Goal: Register for event/course

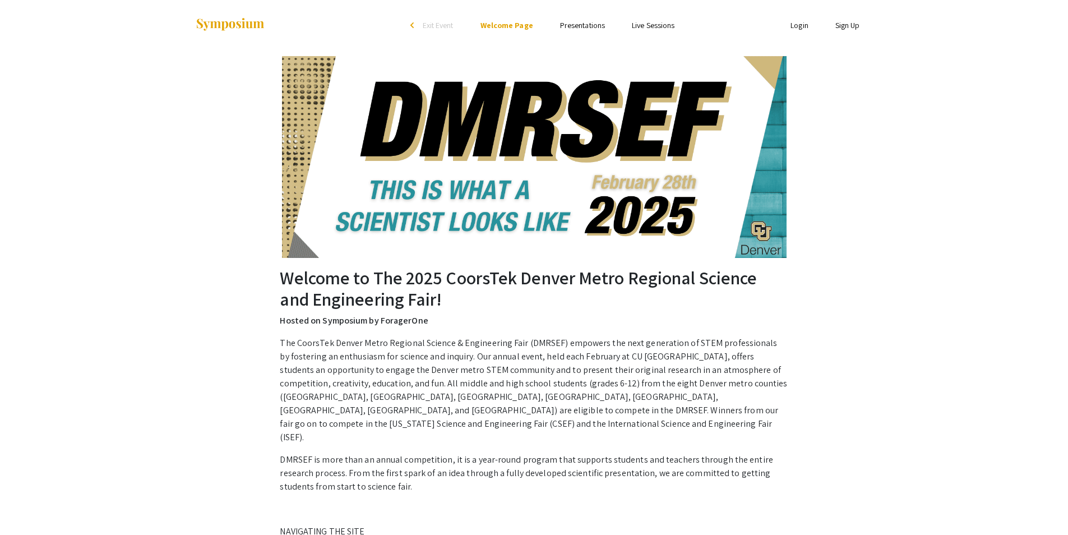
click at [838, 27] on link "Sign Up" at bounding box center [847, 25] width 25 height 10
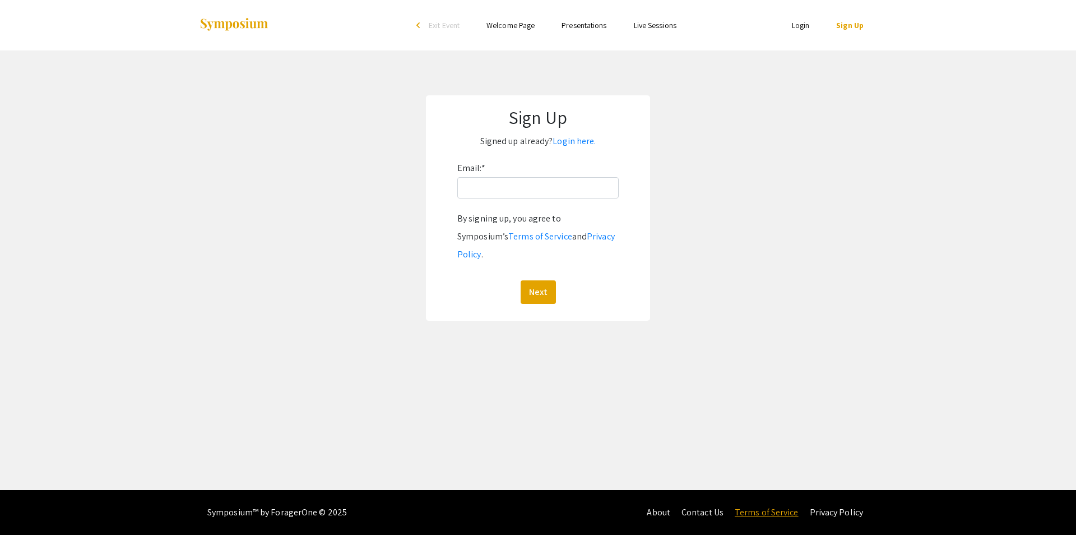
click at [791, 515] on link "Terms of Service" at bounding box center [767, 512] width 64 height 12
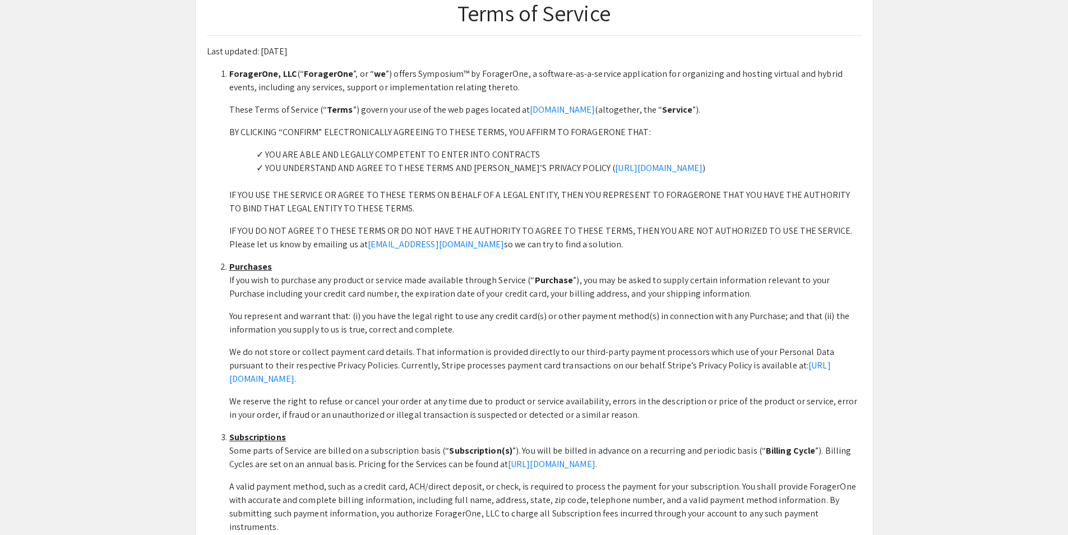
scroll to position [112, 0]
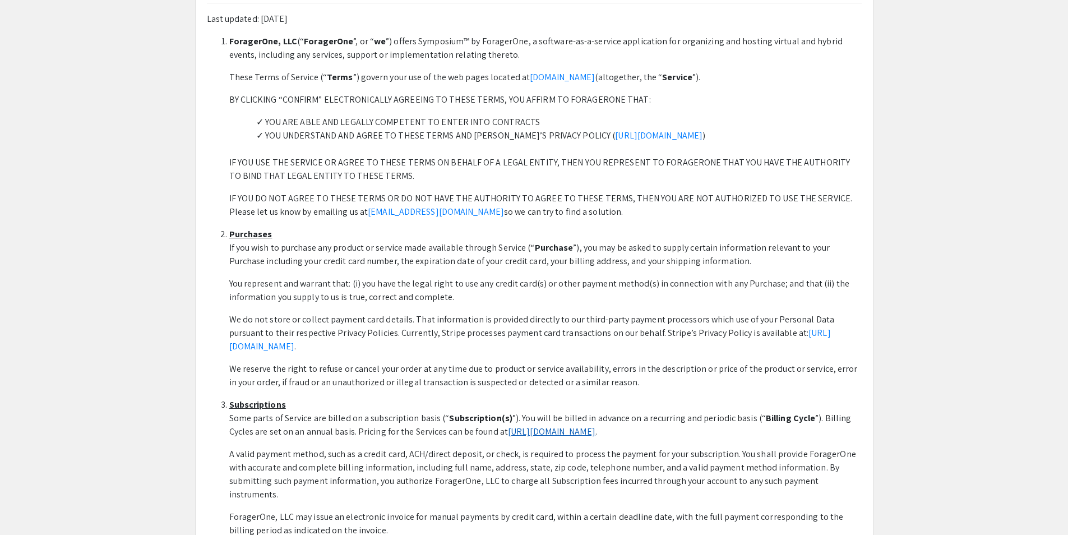
click at [539, 426] on link "[URL][DOMAIN_NAME]" at bounding box center [551, 432] width 87 height 12
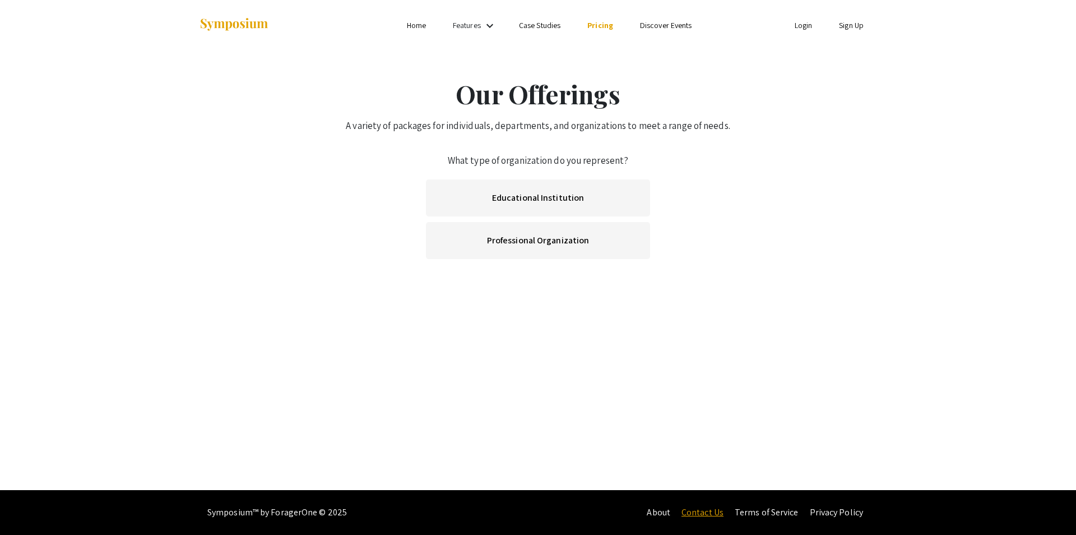
click at [719, 511] on link "Contact Us" at bounding box center [703, 512] width 42 height 12
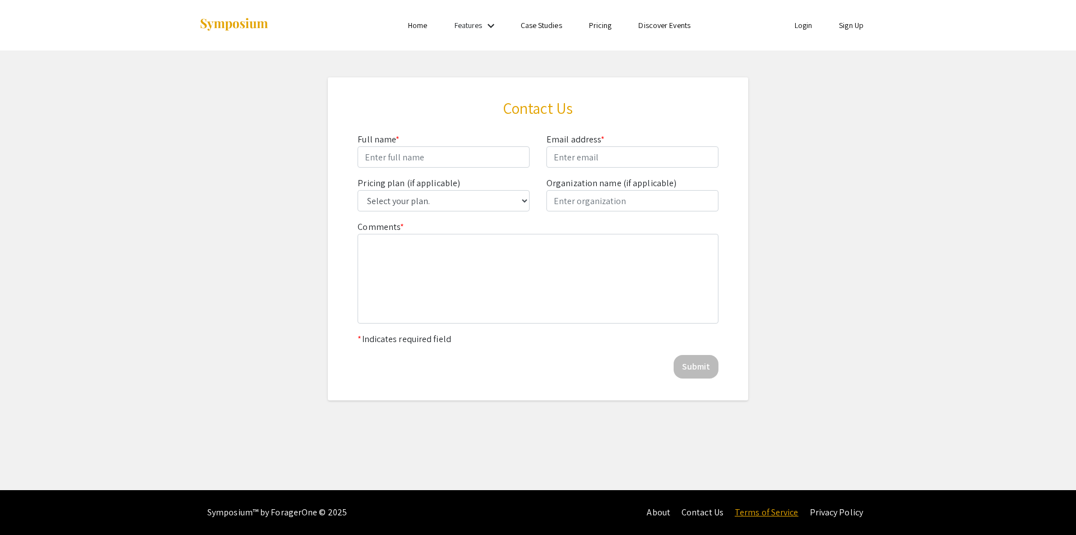
click at [778, 510] on link "Terms of Service" at bounding box center [767, 512] width 64 height 12
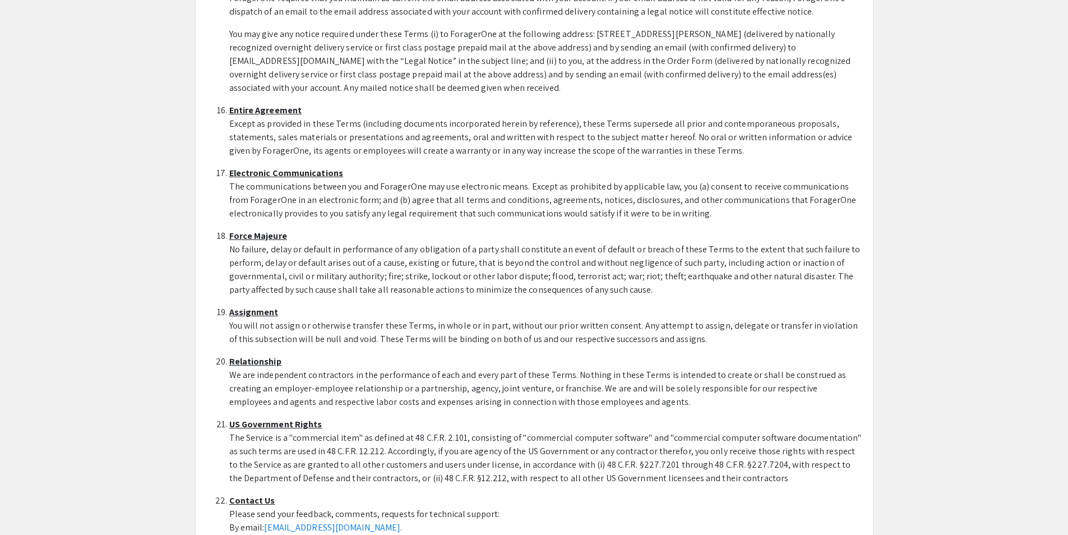
scroll to position [3108, 0]
